Goal: Check status: Check status

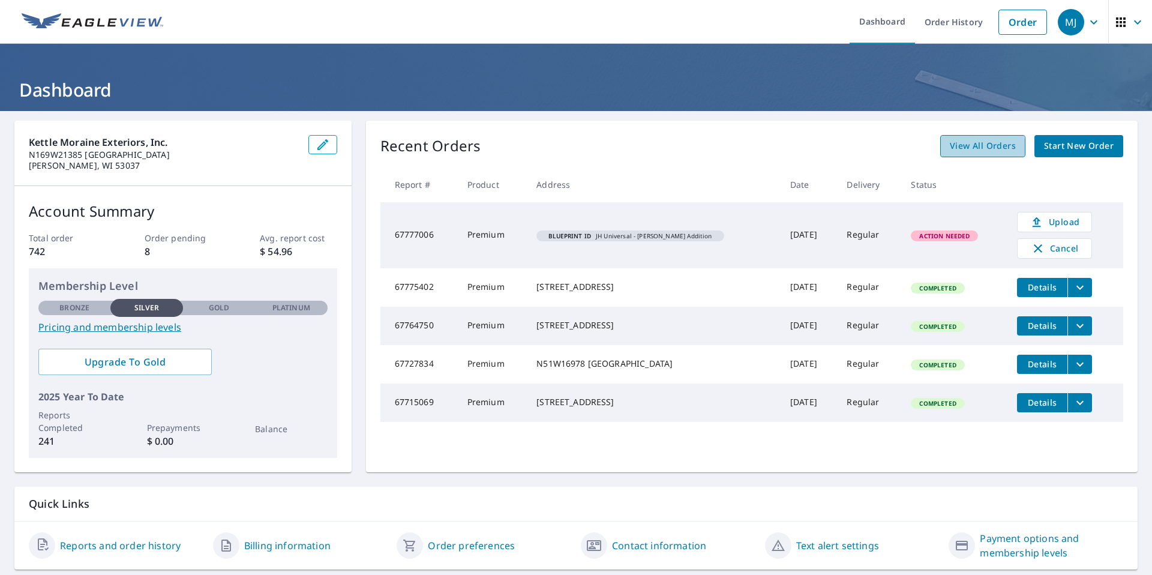
click at [966, 148] on span "View All Orders" at bounding box center [983, 146] width 66 height 15
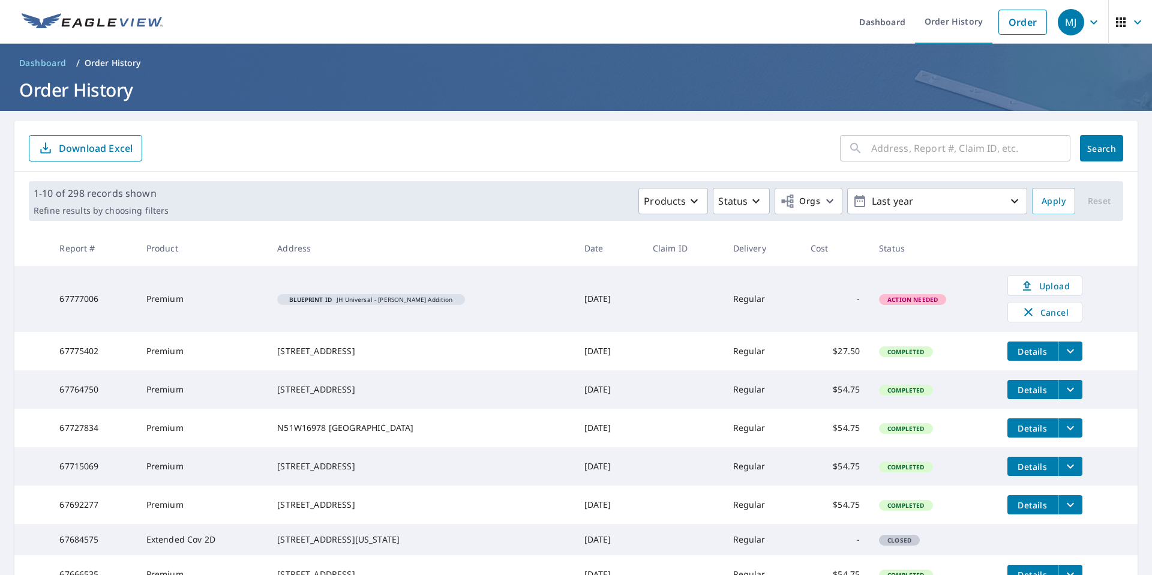
click at [893, 143] on input "text" at bounding box center [970, 148] width 199 height 34
type input "w255"
click button "Search" at bounding box center [1101, 148] width 43 height 26
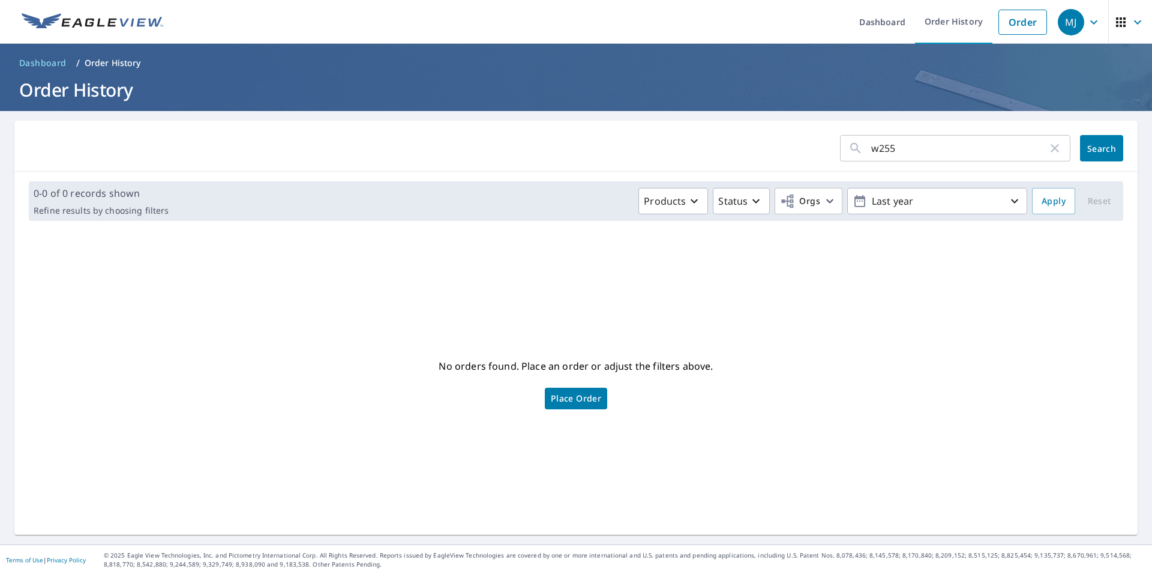
click at [918, 136] on input "w255" at bounding box center [959, 148] width 176 height 34
click at [917, 141] on input "w255" at bounding box center [959, 148] width 176 height 34
type input "w225"
click button "Search" at bounding box center [1101, 148] width 43 height 26
